Goal: Find specific page/section: Find specific page/section

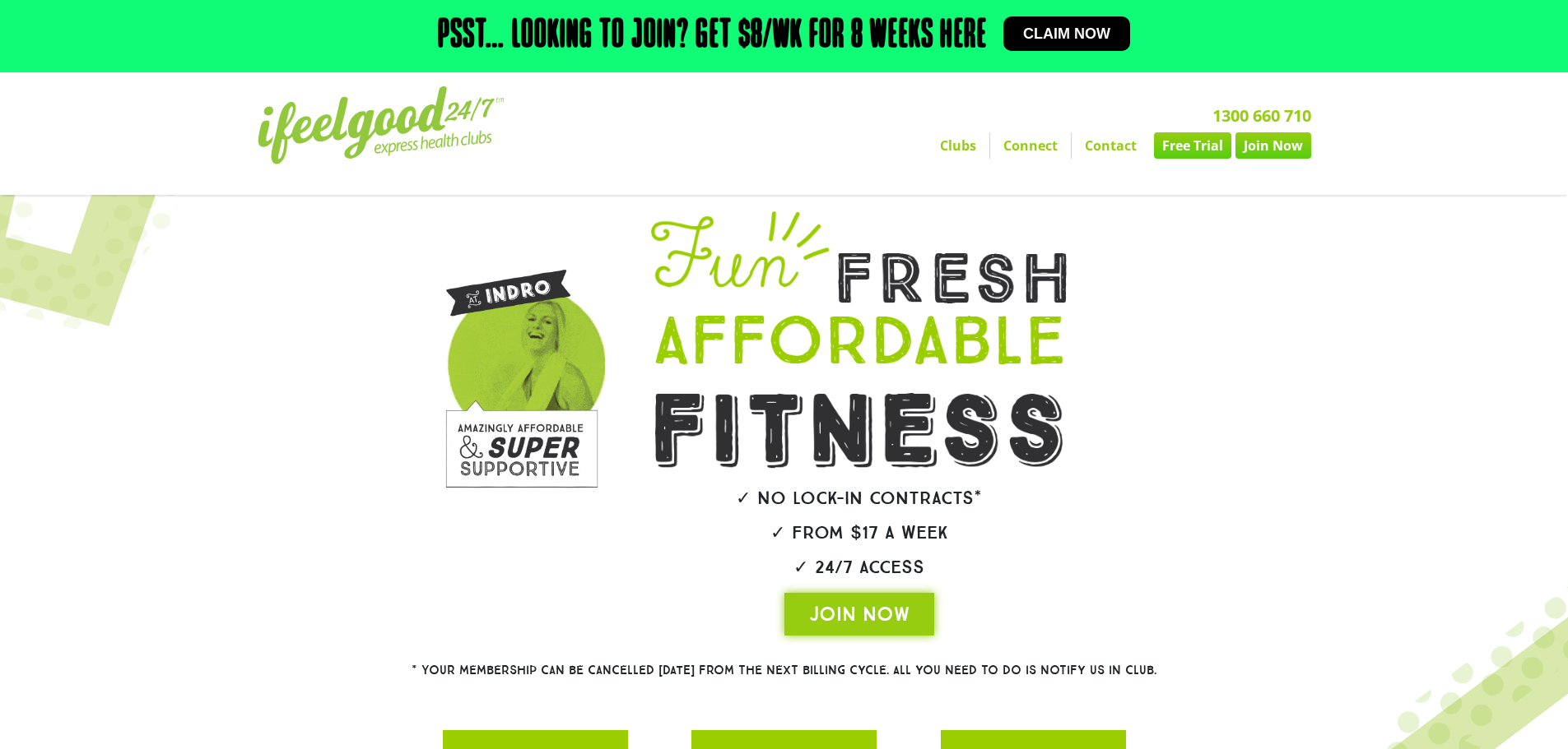
drag, startPoint x: 0, startPoint y: 0, endPoint x: 966, endPoint y: 147, distance: 977.1
click at [966, 147] on link "Clubs" at bounding box center [958, 145] width 63 height 26
click at [960, 155] on link "Clubs" at bounding box center [958, 145] width 63 height 26
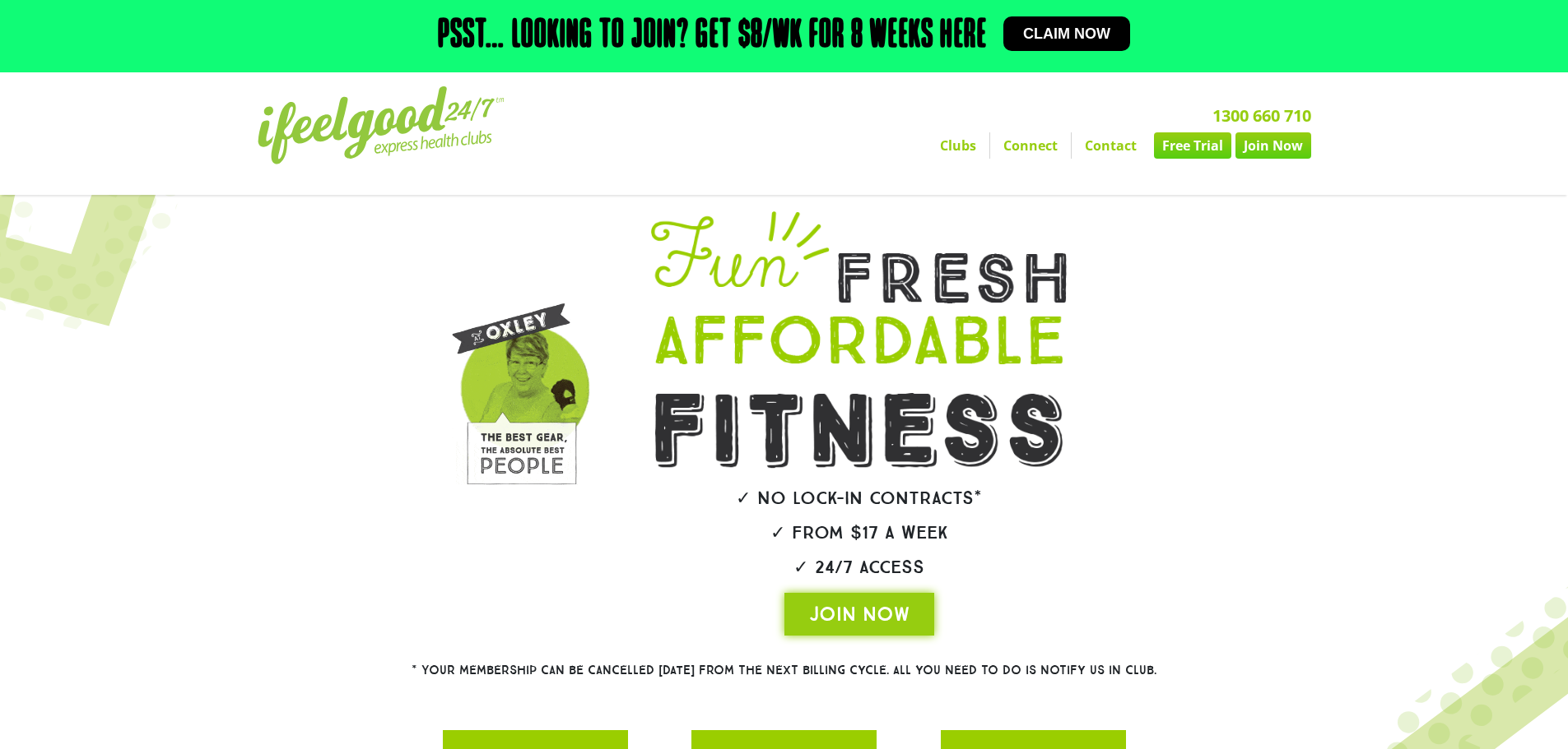
click at [960, 142] on link "Clubs" at bounding box center [958, 145] width 63 height 26
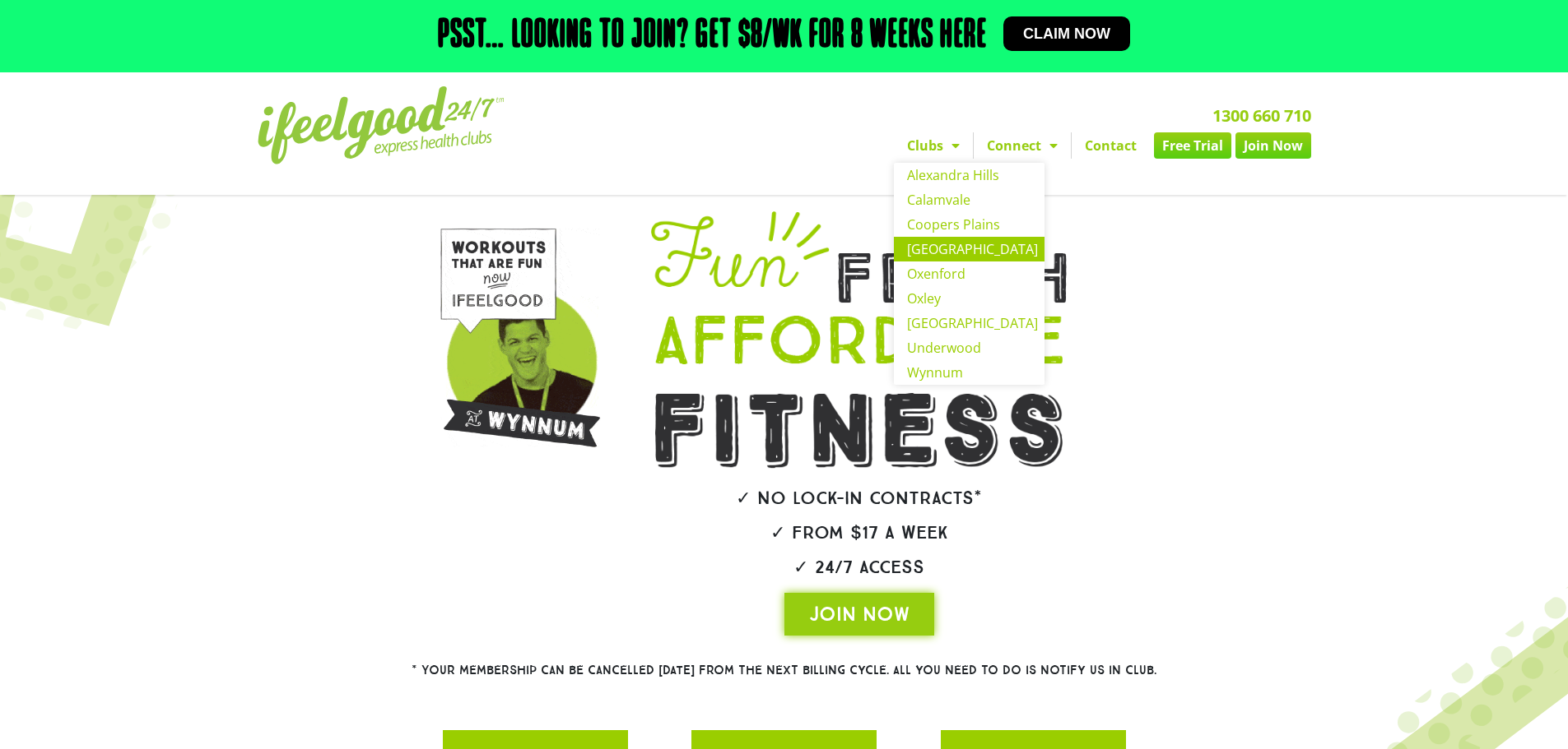
click at [952, 253] on link "[GEOGRAPHIC_DATA]" at bounding box center [970, 249] width 151 height 24
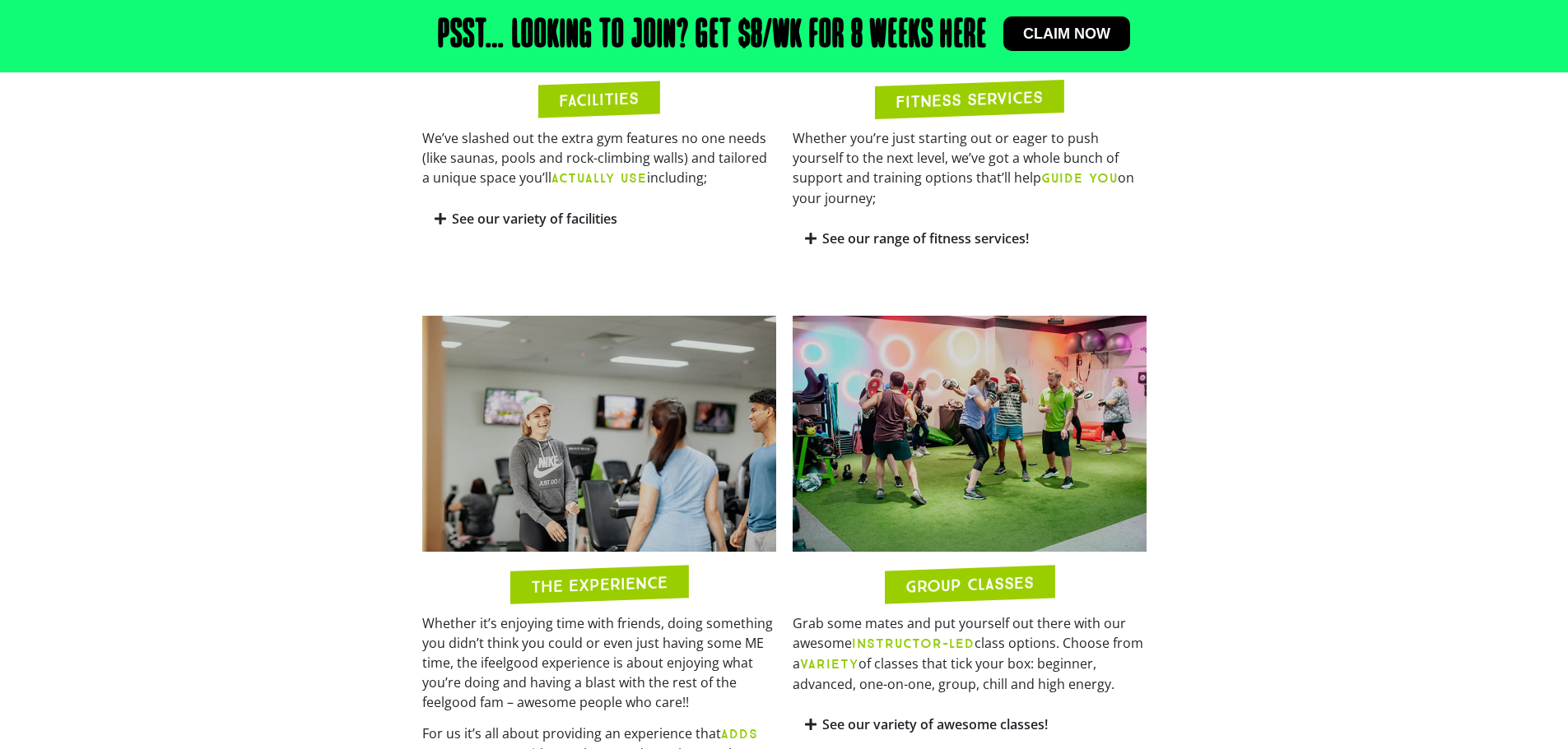
scroll to position [1234, 0]
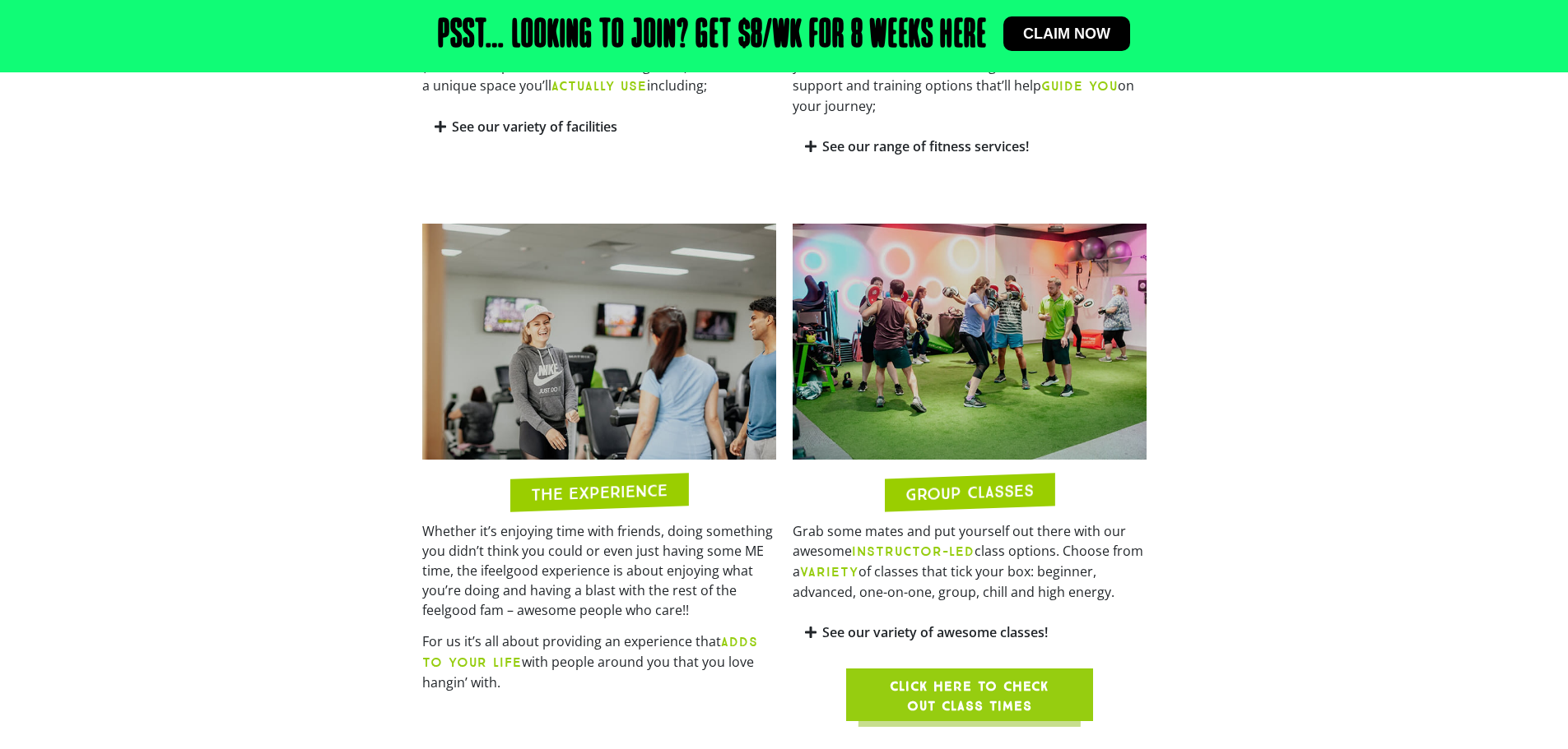
click at [940, 678] on span "Click here to check out class times" at bounding box center [969, 697] width 167 height 39
